Goal: Find specific page/section: Find specific page/section

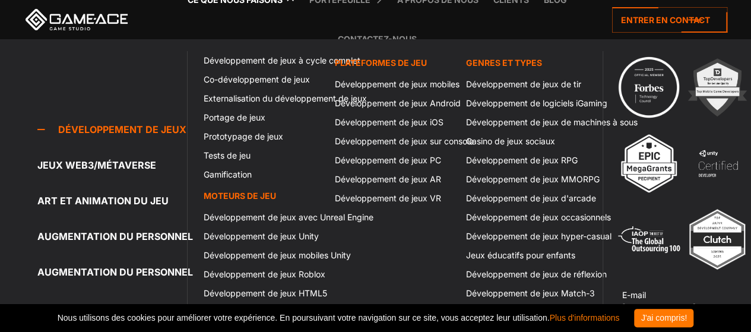
click at [199, 2] on icon at bounding box center [189, -1] width 28 height 39
click at [206, 1] on font "Ce que nous faisons" at bounding box center [234, 0] width 95 height 10
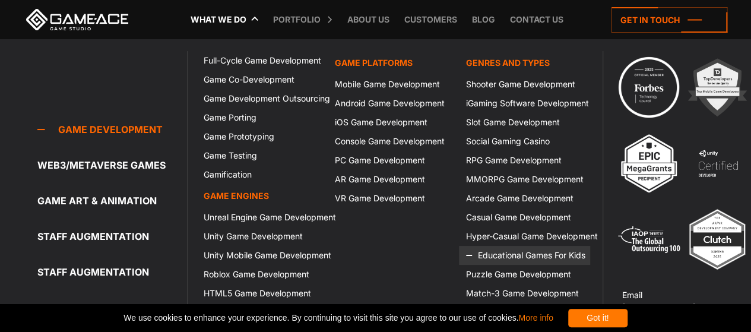
click at [497, 249] on link "Educational Games For Kids" at bounding box center [524, 255] width 131 height 19
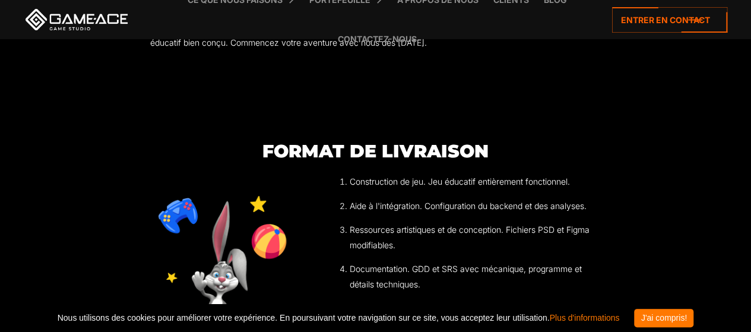
scroll to position [3415, 0]
